Goal: Find contact information: Find contact information

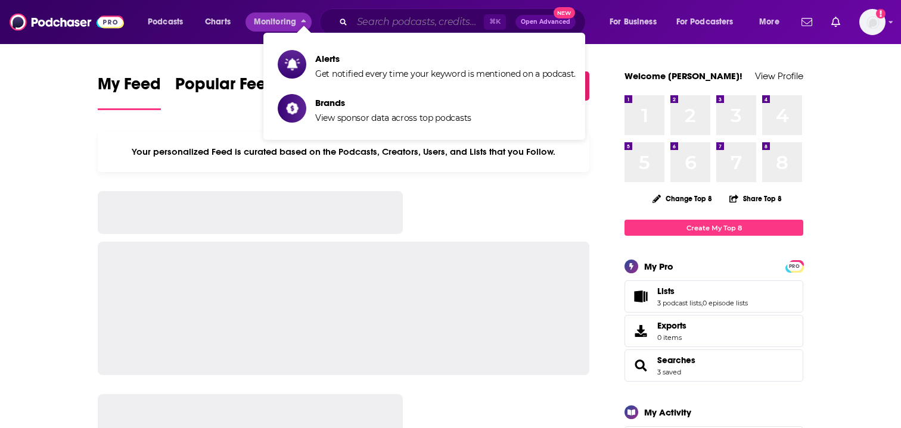
click at [368, 17] on input "Search podcasts, credits, & more..." at bounding box center [418, 22] width 132 height 19
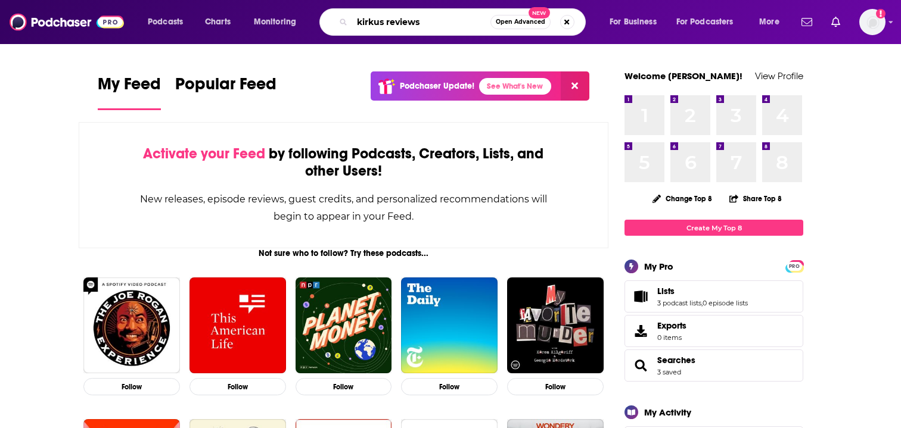
type input "kirkus reviews"
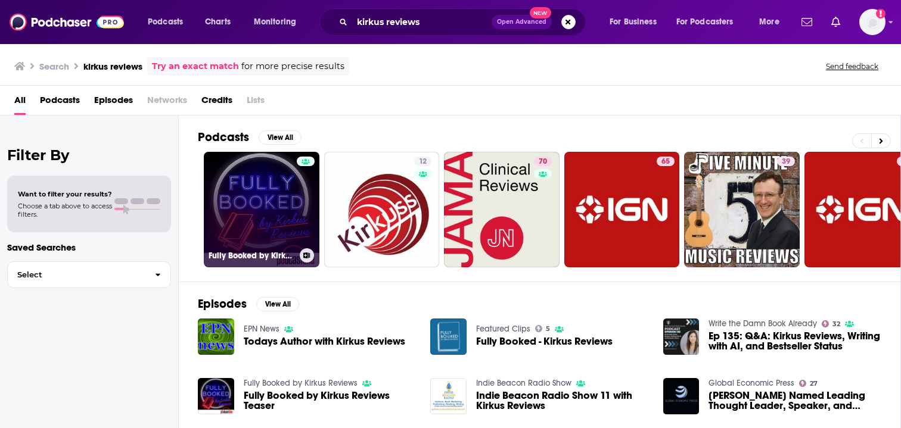
click at [260, 191] on link "Fully Booked by Kirkus Reviews" at bounding box center [262, 210] width 116 height 116
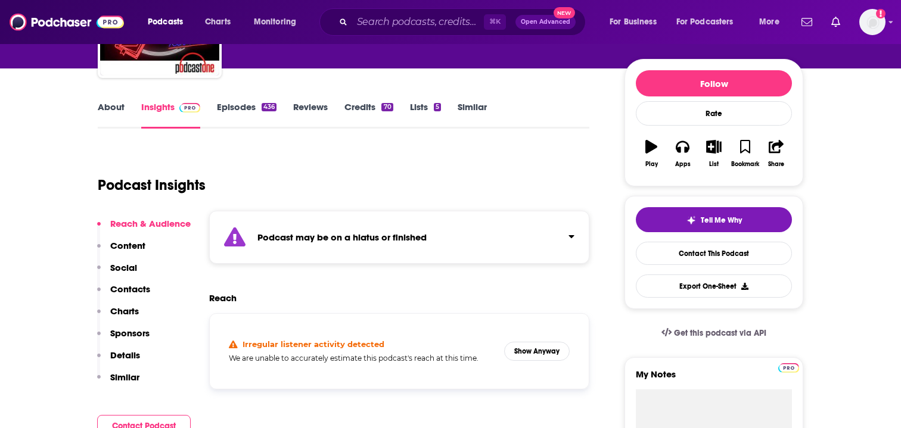
scroll to position [126, 0]
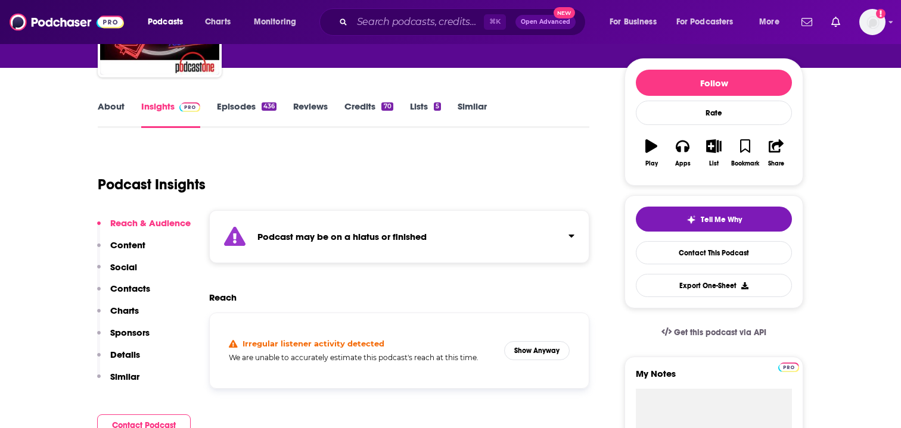
click at [231, 114] on link "Episodes 436" at bounding box center [247, 114] width 60 height 27
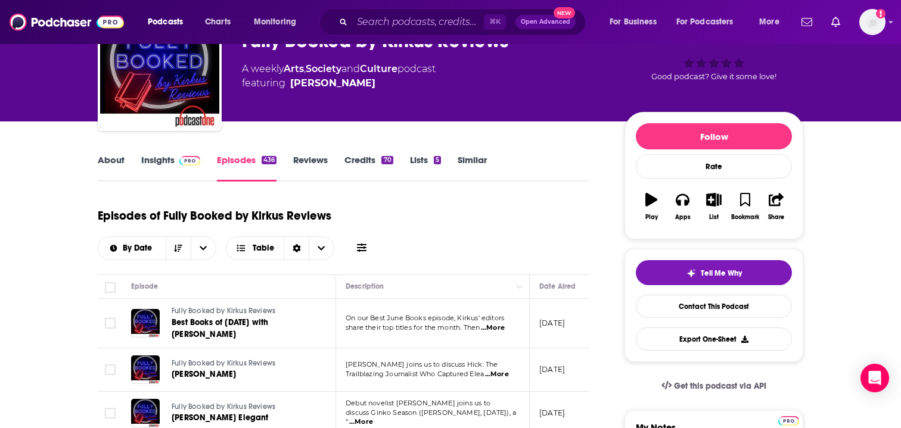
scroll to position [74, 0]
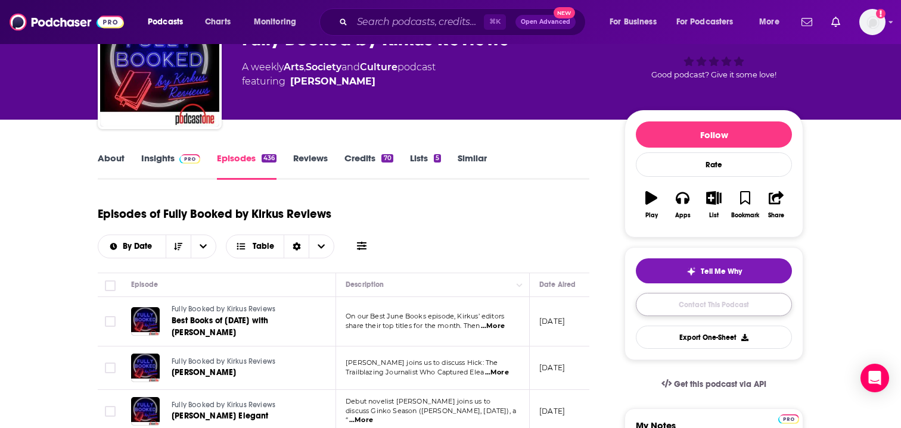
click at [672, 316] on link "Contact This Podcast" at bounding box center [714, 304] width 156 height 23
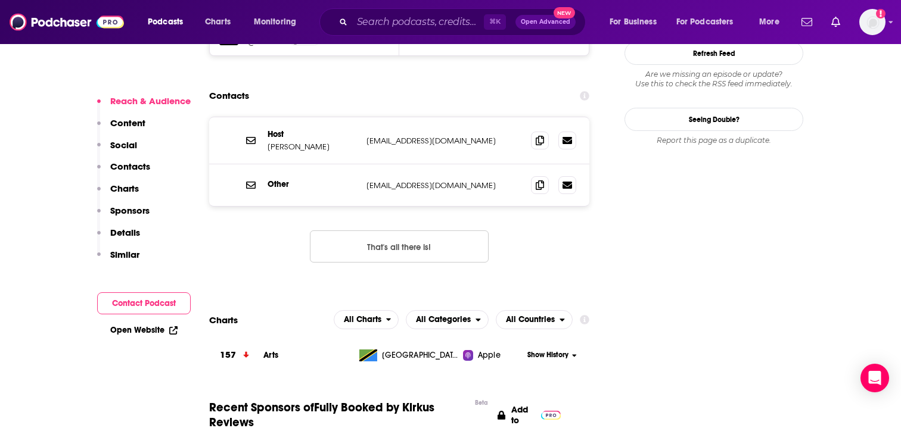
scroll to position [1200, 0]
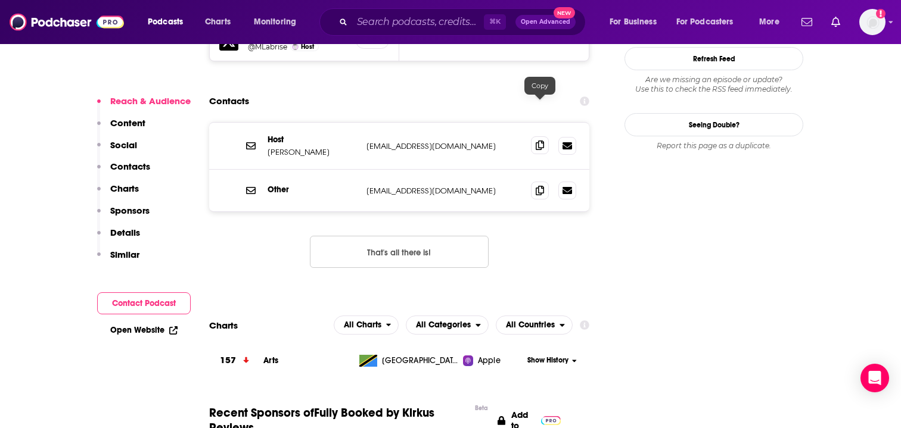
click at [542, 141] on icon at bounding box center [540, 146] width 8 height 10
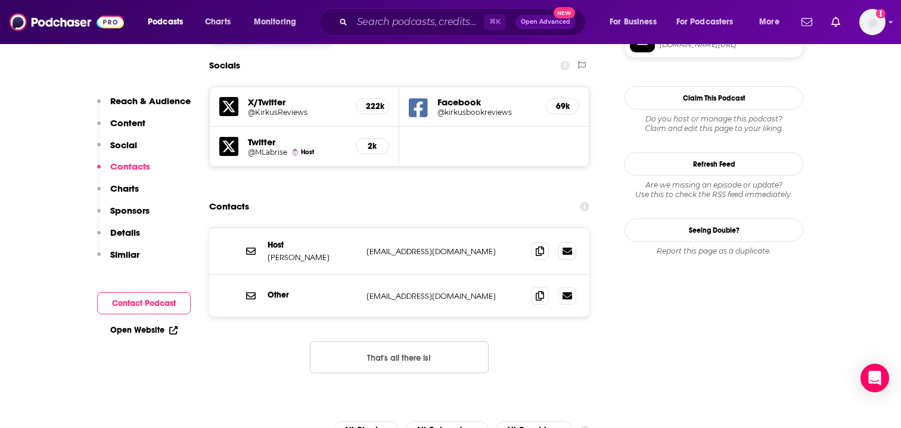
scroll to position [1100, 0]
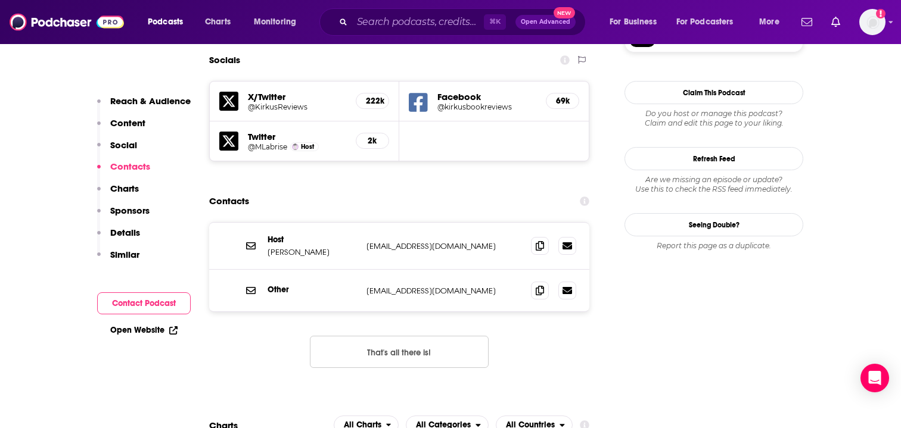
click at [392, 32] on div "⌘ K Open Advanced New" at bounding box center [452, 21] width 266 height 27
click at [392, 30] on input "Search podcasts, credits, & more..." at bounding box center [418, 22] width 132 height 19
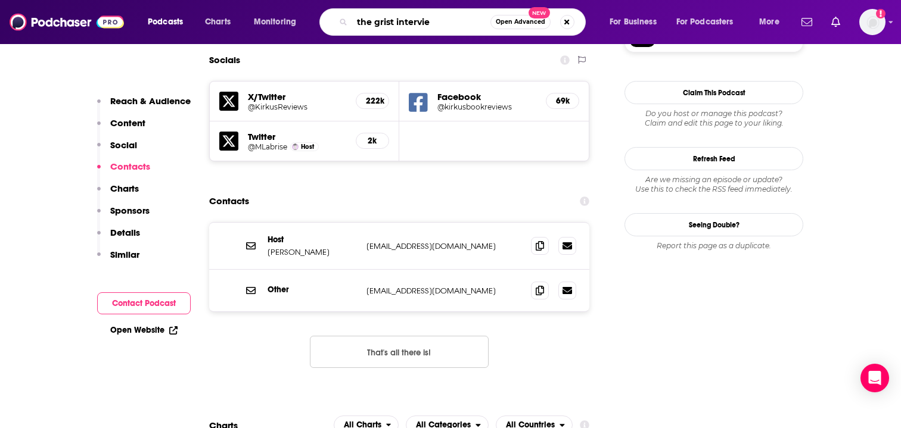
type input "the grist interview"
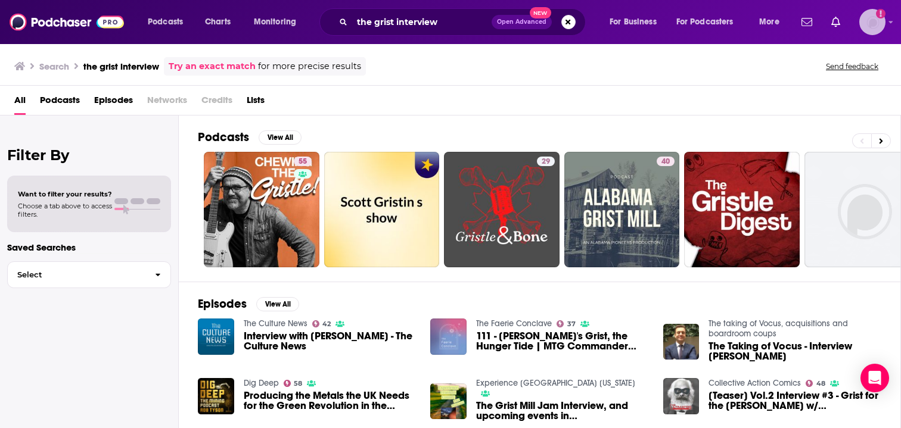
click at [892, 23] on icon "Show profile menu" at bounding box center [890, 21] width 5 height 7
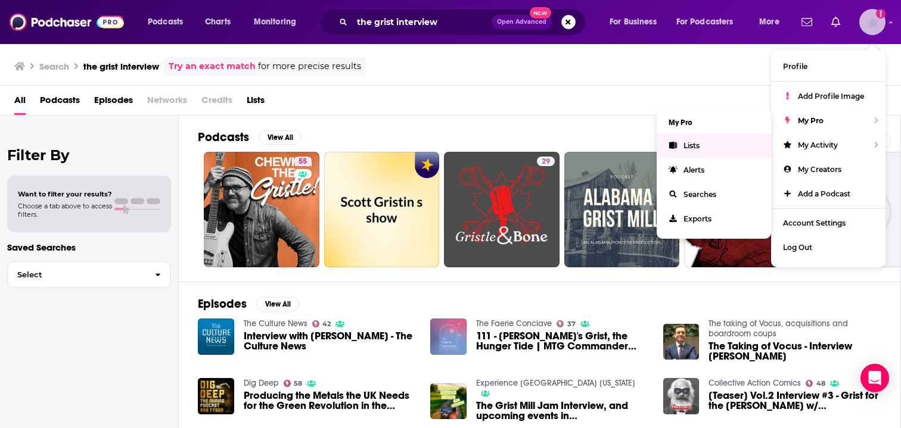
click at [700, 142] on link "Lists" at bounding box center [714, 145] width 114 height 24
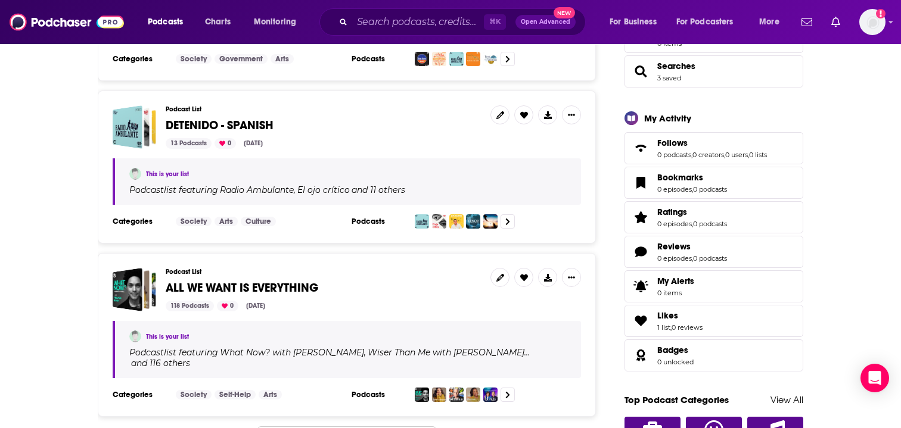
scroll to position [312, 0]
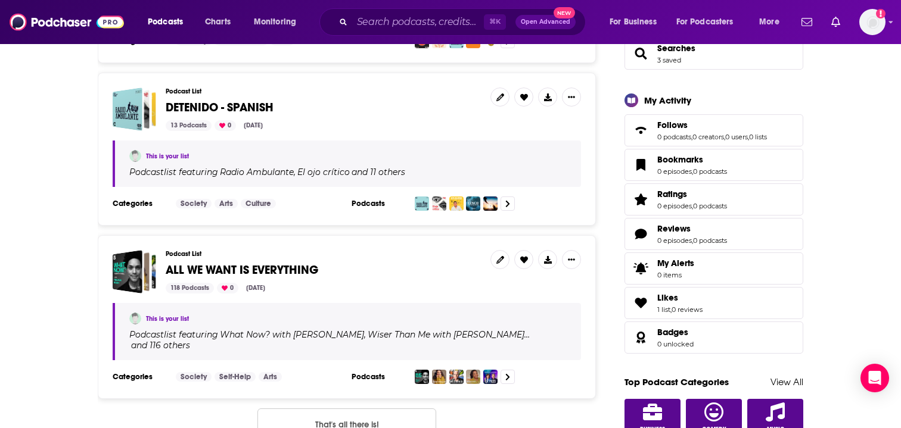
click at [277, 269] on span "ALL WE WANT IS EVERYTHING" at bounding box center [242, 270] width 153 height 15
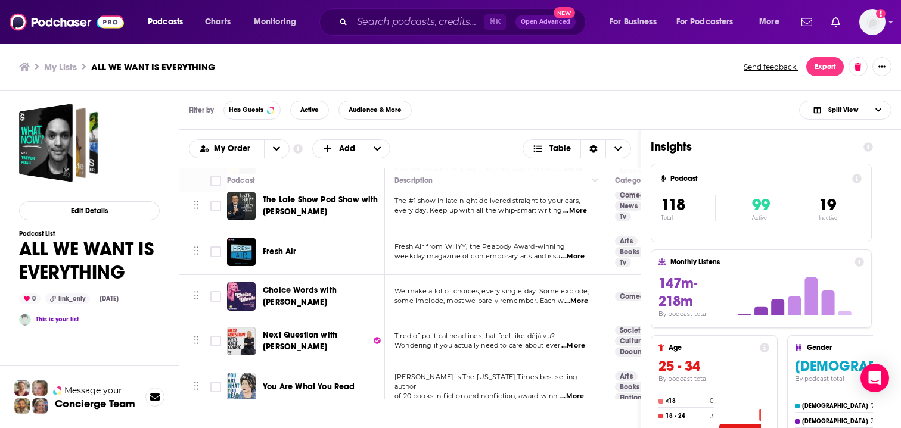
scroll to position [472, 0]
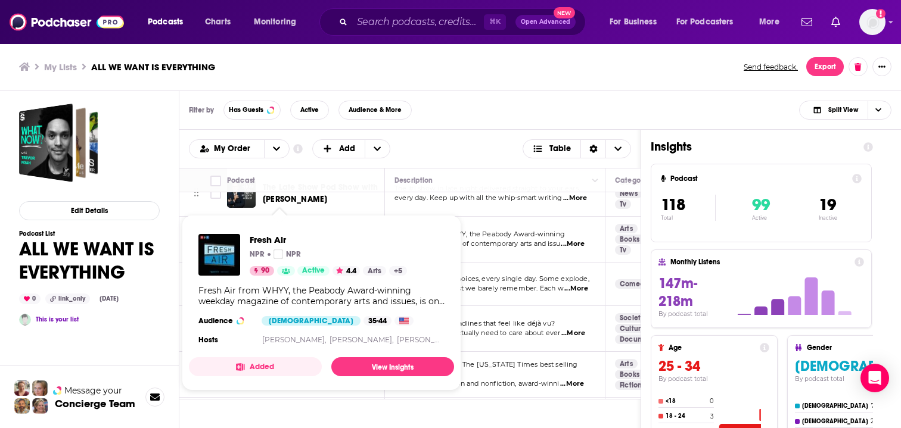
click at [269, 232] on div "Fresh Air NPR NPR 90 Active 4.4 Arts + 5 Fresh Air from WHYY, the Peabody Award…" at bounding box center [321, 291] width 265 height 133
click at [259, 244] on span "Fresh Air" at bounding box center [328, 239] width 157 height 11
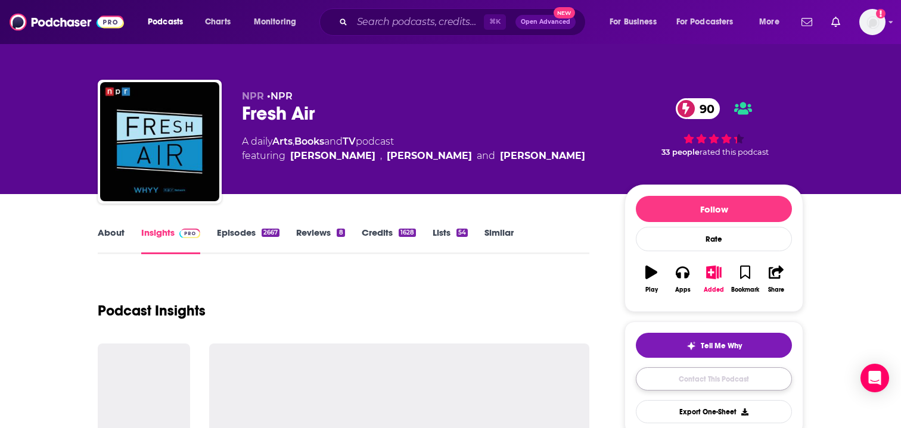
click at [710, 377] on link "Contact This Podcast" at bounding box center [714, 379] width 156 height 23
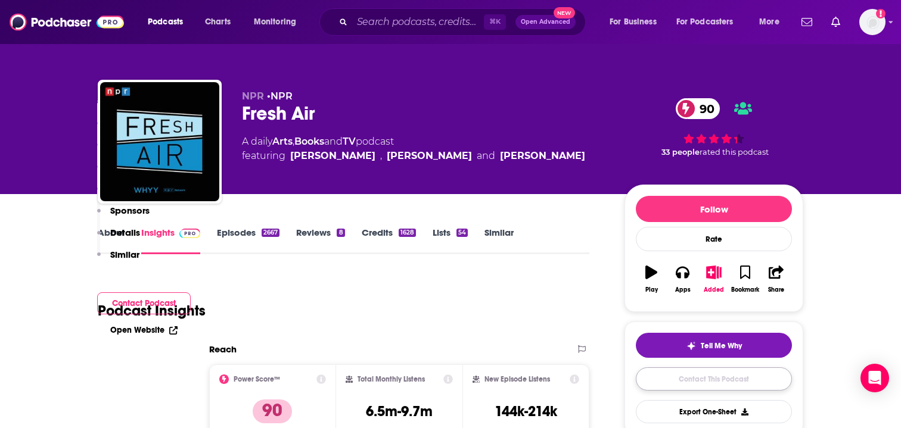
scroll to position [1314, 0]
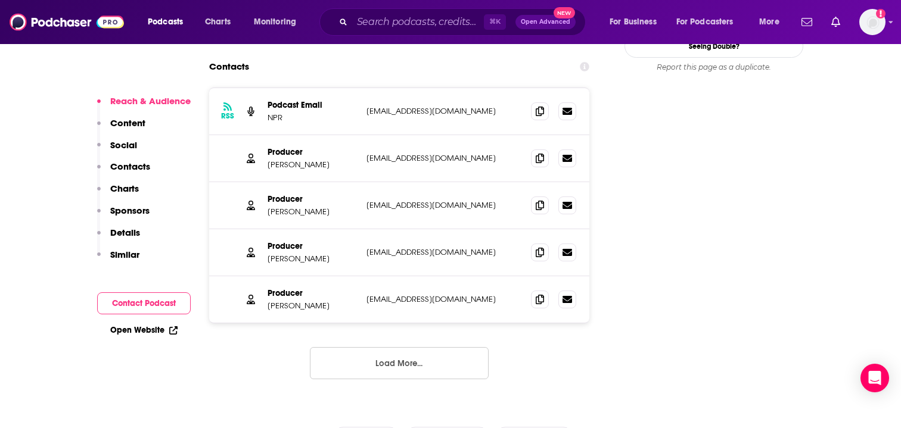
click at [388, 347] on button "Load More..." at bounding box center [399, 363] width 179 height 32
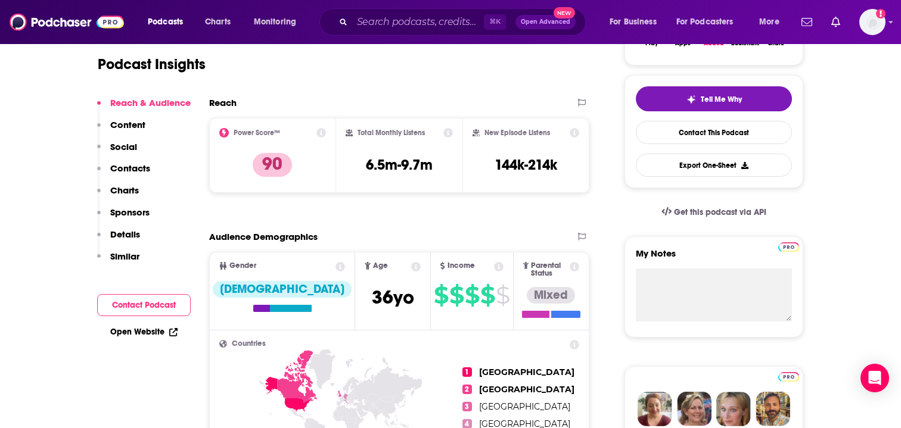
scroll to position [0, 0]
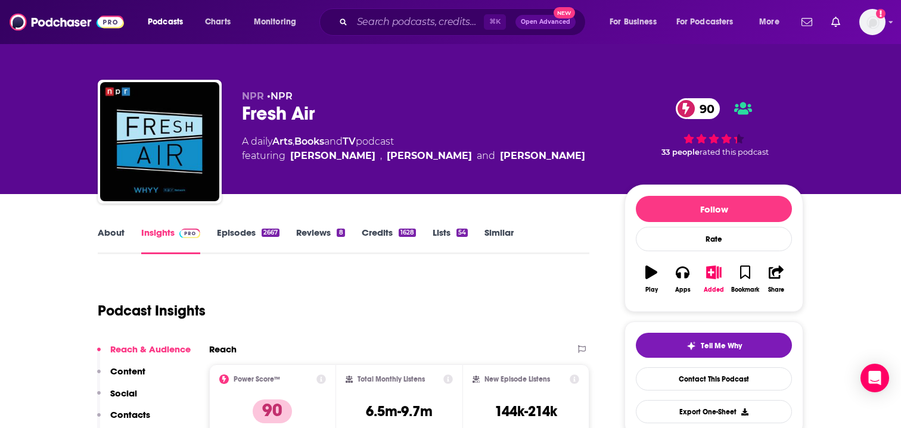
click at [232, 230] on link "Episodes 2667" at bounding box center [248, 240] width 63 height 27
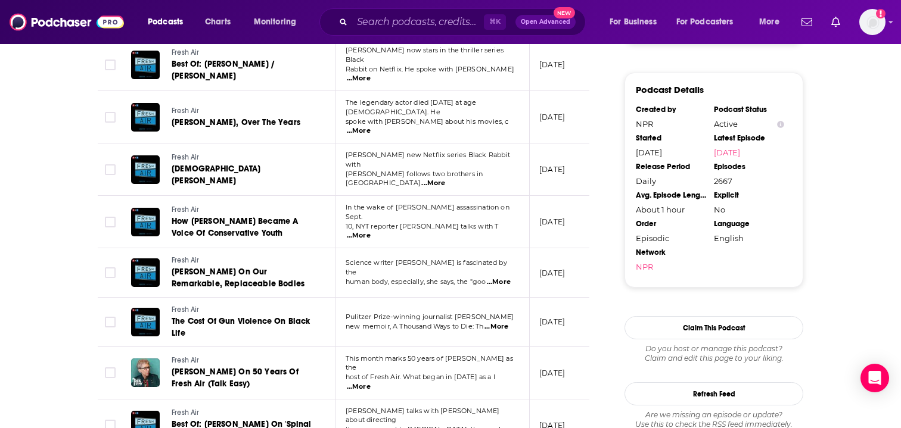
scroll to position [1155, 0]
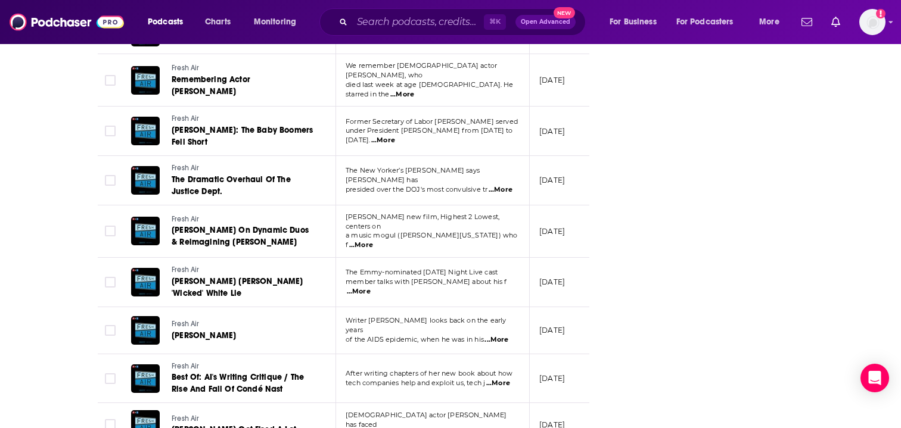
scroll to position [2321, 0]
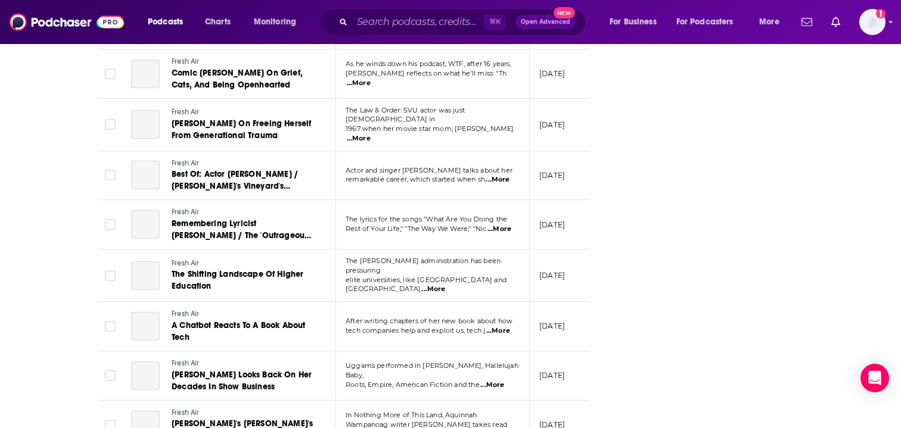
scroll to position [3547, 0]
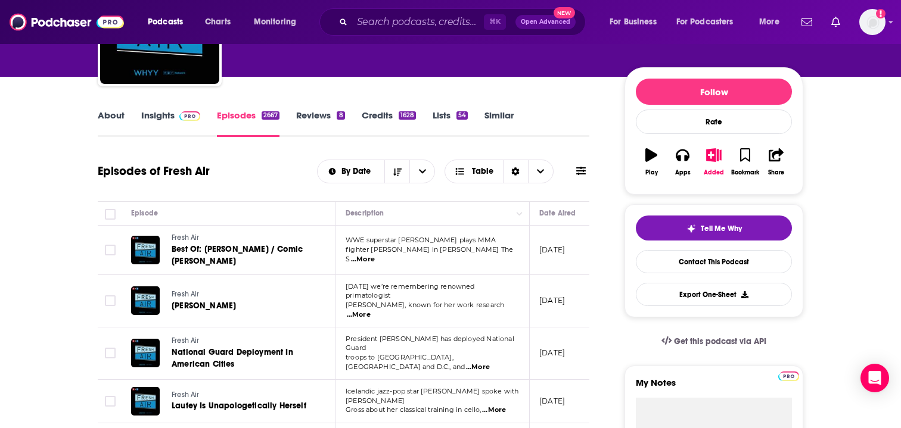
scroll to position [66, 0]
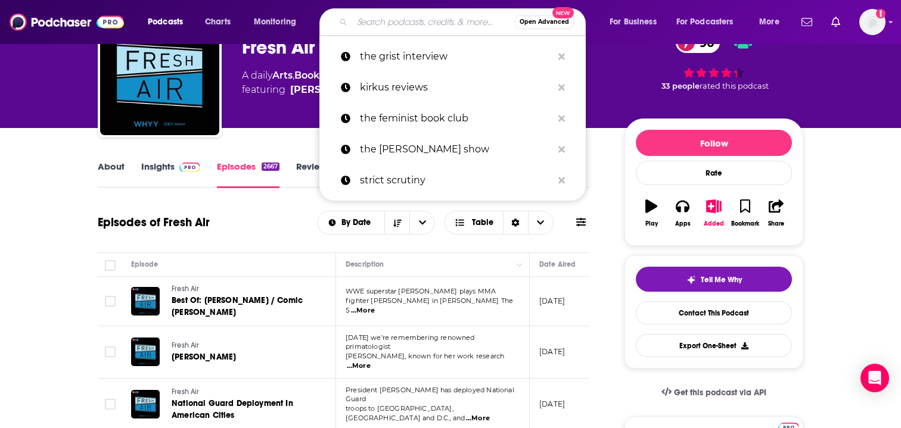
click at [368, 15] on input "Search podcasts, credits, & more..." at bounding box center [433, 22] width 162 height 19
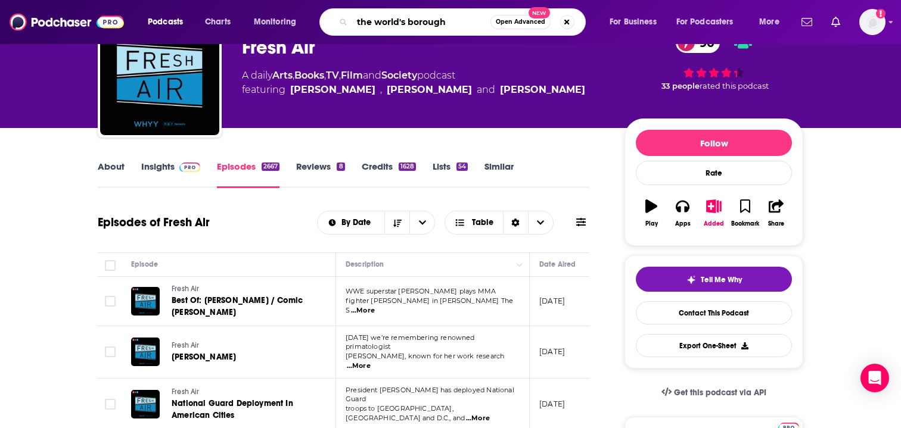
type input "the world's borough"
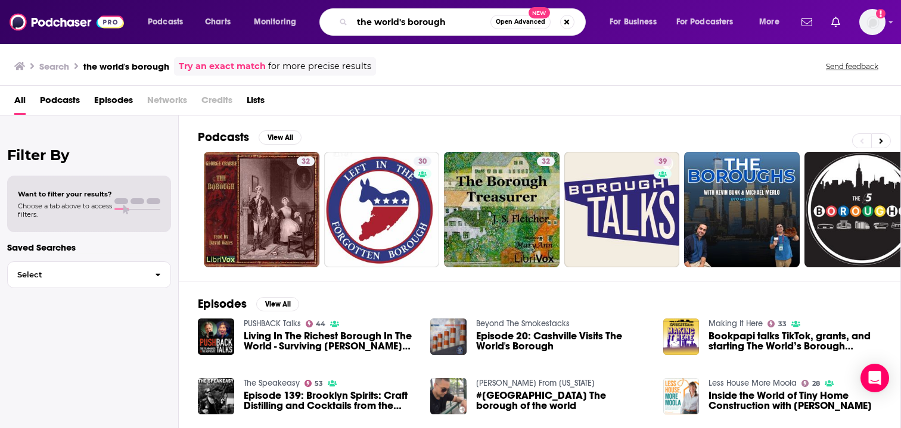
click at [385, 25] on input "the world's borough" at bounding box center [421, 22] width 138 height 19
type input "skipped history"
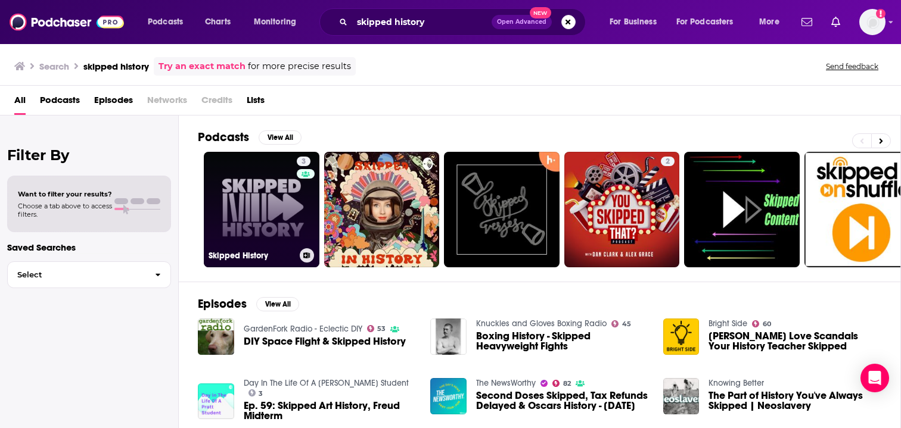
click at [266, 218] on link "3 Skipped History" at bounding box center [262, 210] width 116 height 116
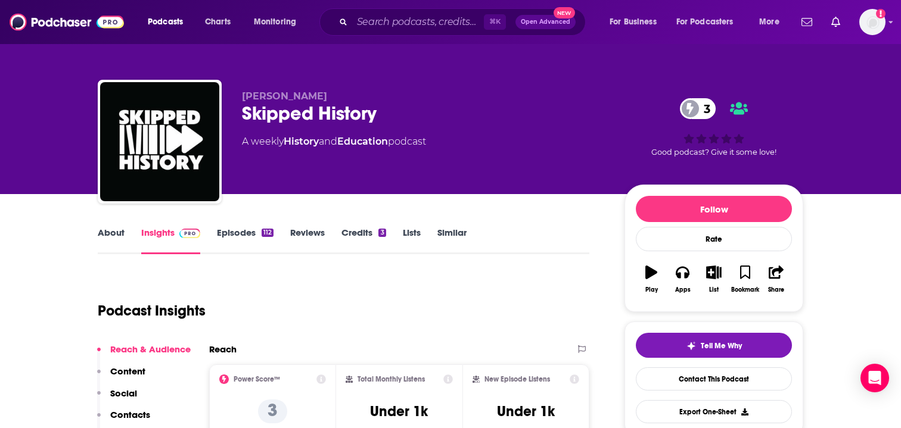
click at [235, 240] on link "Episodes 112" at bounding box center [245, 240] width 57 height 27
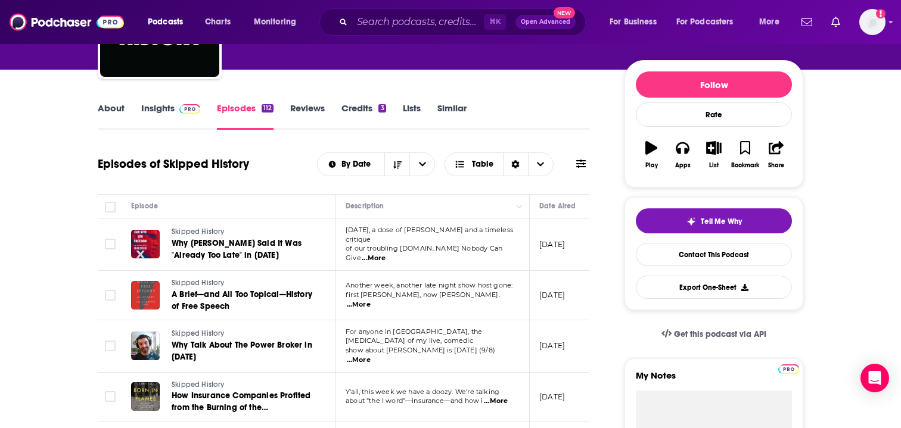
scroll to position [120, 0]
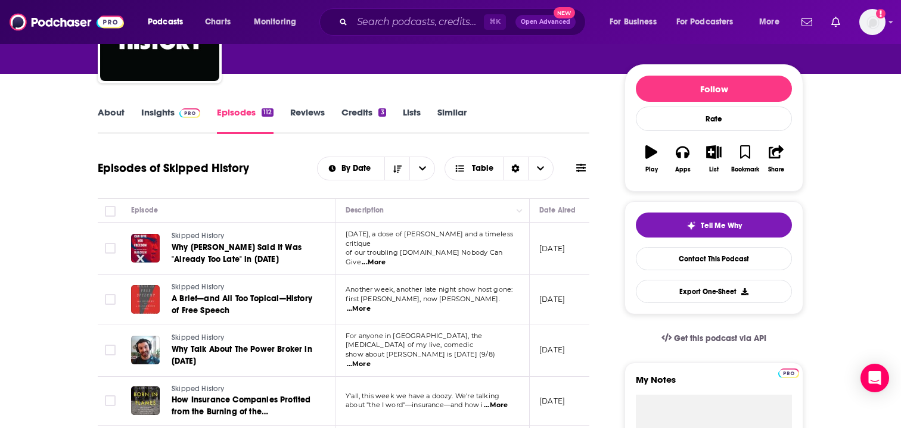
click at [172, 119] on link "Insights" at bounding box center [170, 120] width 59 height 27
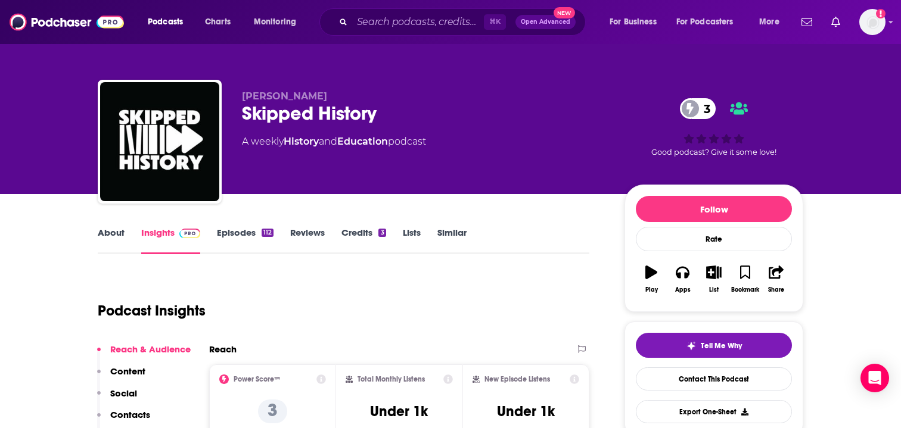
click at [237, 241] on link "Episodes 112" at bounding box center [245, 240] width 57 height 27
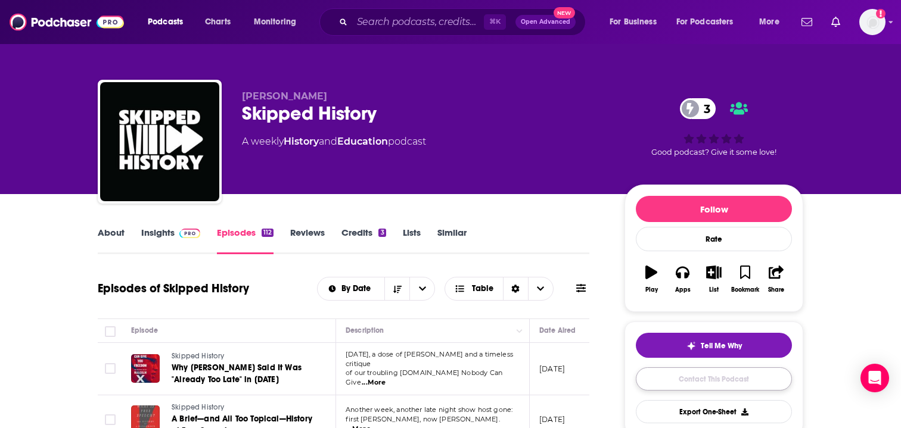
click at [709, 380] on link "Contact This Podcast" at bounding box center [714, 379] width 156 height 23
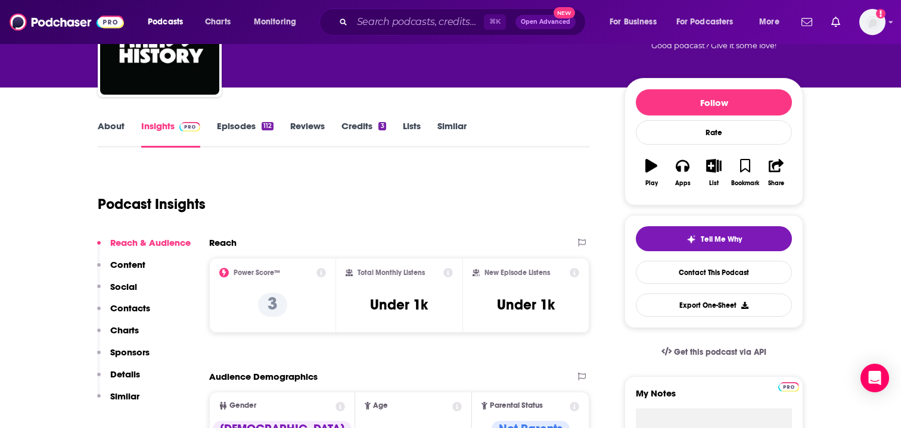
scroll to position [23, 0]
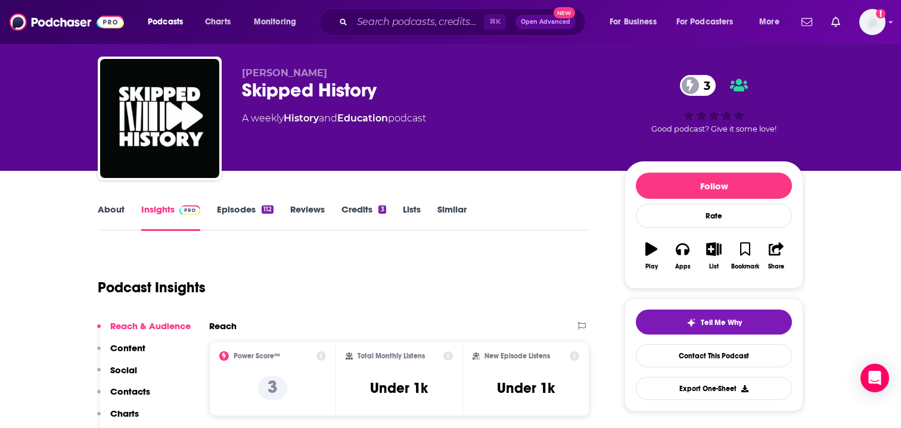
click at [253, 205] on link "Episodes 112" at bounding box center [245, 217] width 57 height 27
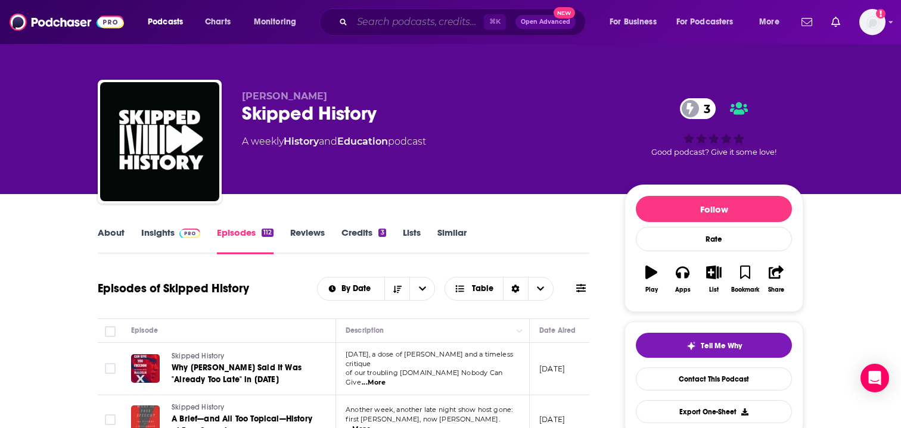
click at [428, 25] on input "Search podcasts, credits, & more..." at bounding box center [418, 22] width 132 height 19
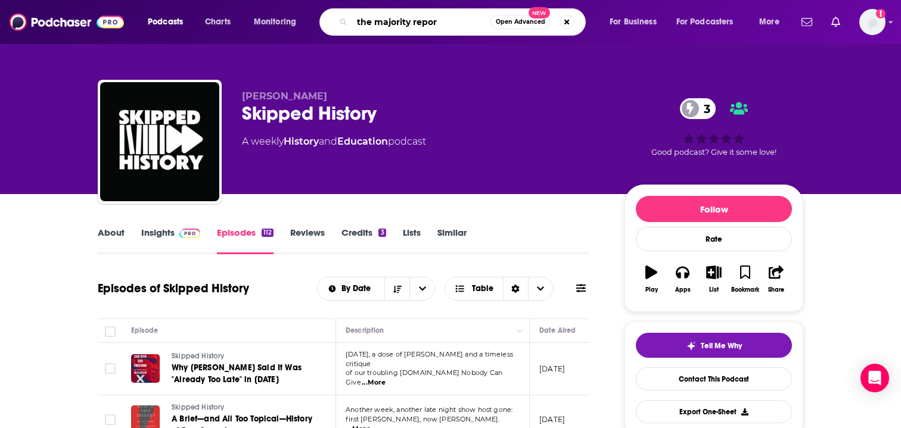
type input "the majority report"
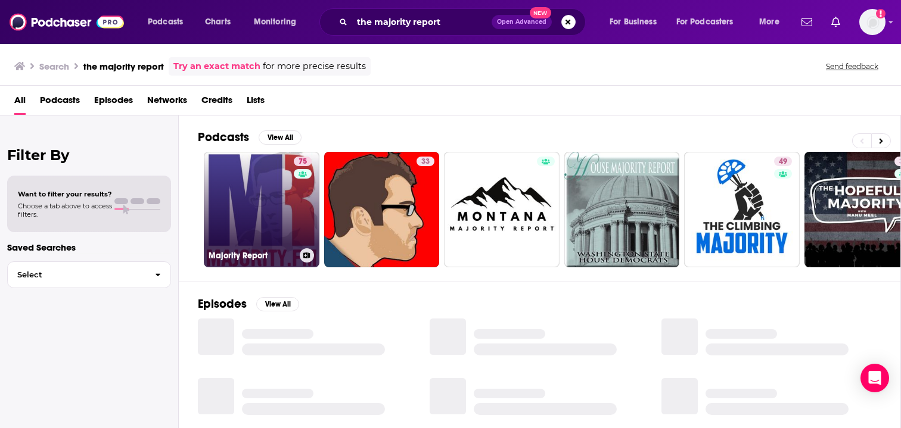
click at [296, 203] on div "75" at bounding box center [304, 203] width 21 height 92
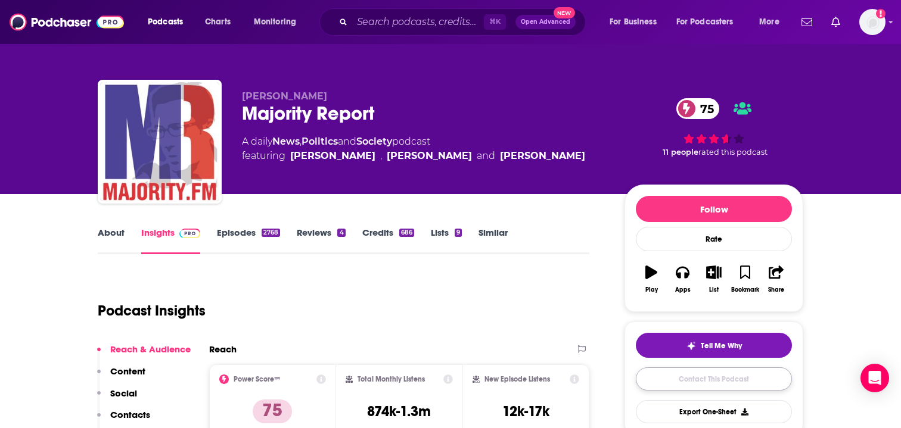
click at [699, 375] on link "Contact This Podcast" at bounding box center [714, 379] width 156 height 23
click at [241, 238] on link "Episodes 2768" at bounding box center [248, 240] width 63 height 27
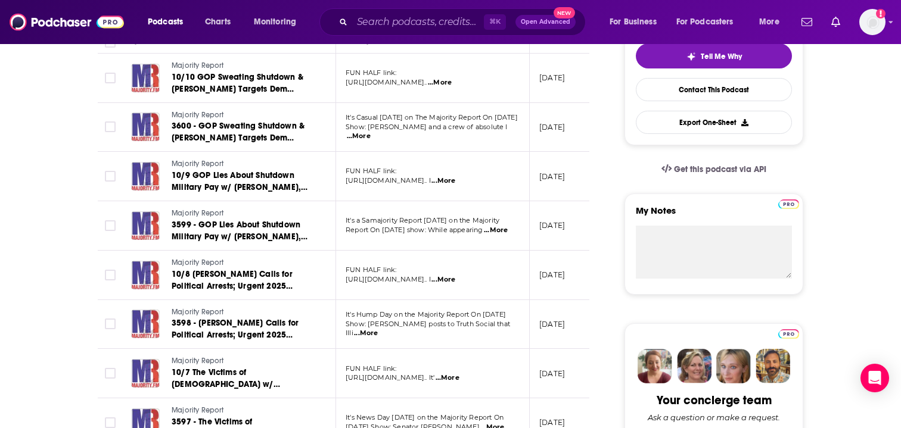
scroll to position [0, 18]
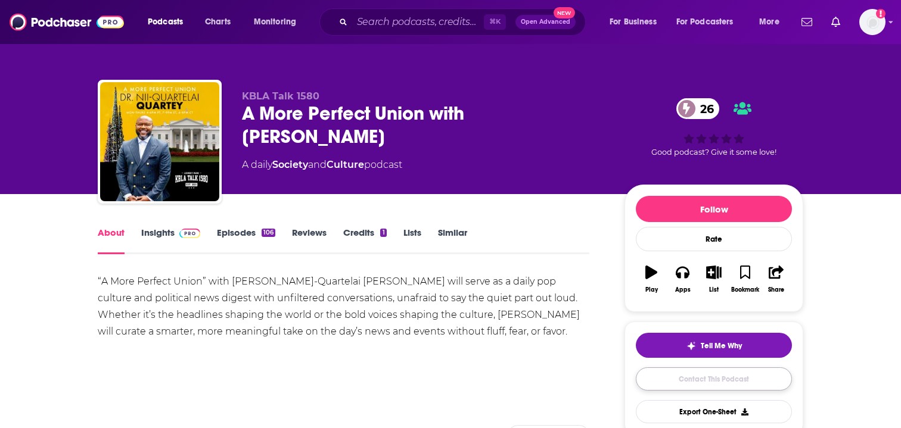
click at [703, 375] on link "Contact This Podcast" at bounding box center [714, 379] width 156 height 23
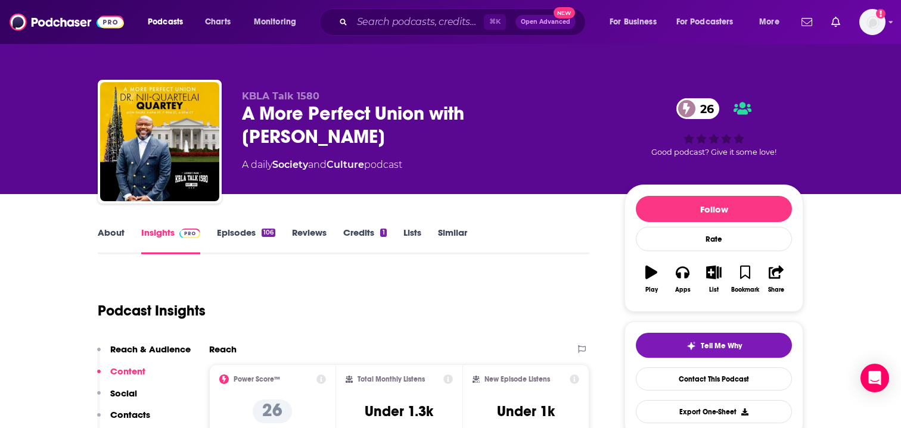
click at [217, 232] on link "Episodes 106" at bounding box center [246, 240] width 58 height 27
